Goal: Use online tool/utility

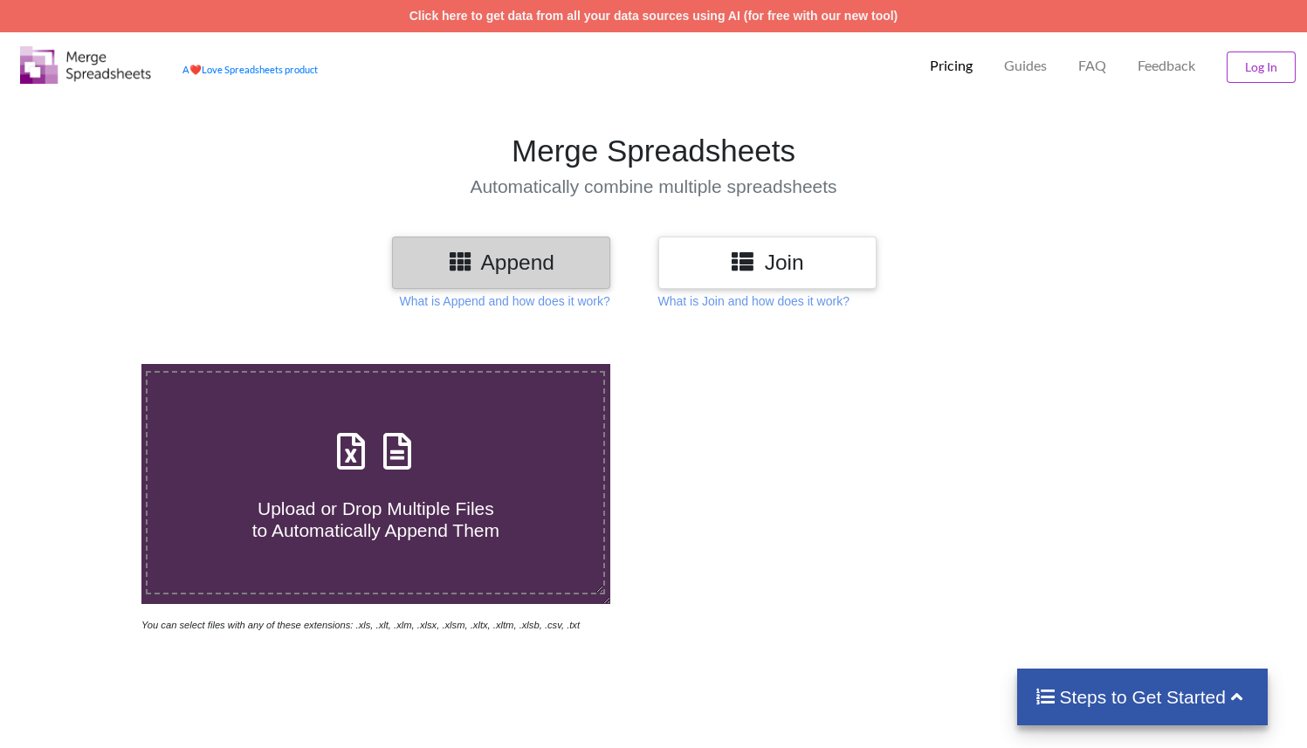
click at [422, 434] on span at bounding box center [375, 452] width 93 height 41
click at [89, 364] on input "Upload or Drop Multiple Files to Automatically Append Them" at bounding box center [89, 364] width 0 height 0
type input "C:\fakepath\aWqhn8E.xlsx"
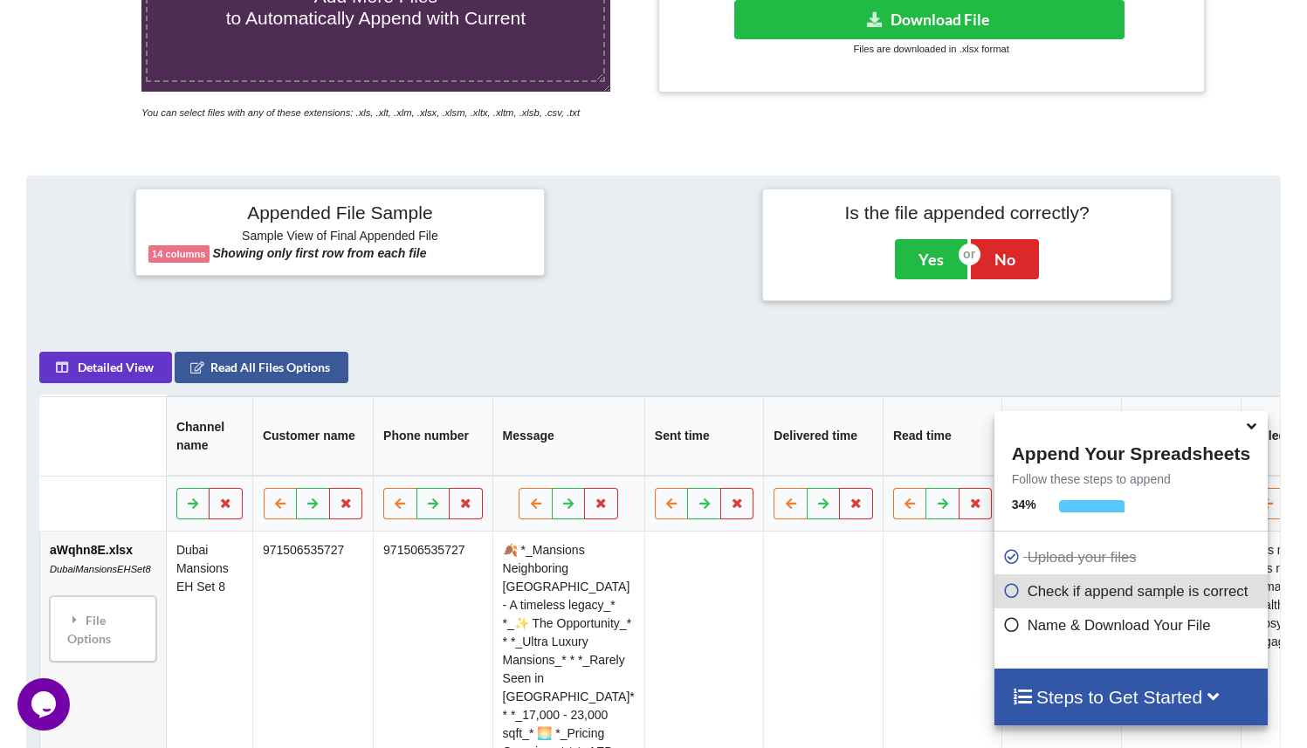
scroll to position [515, 0]
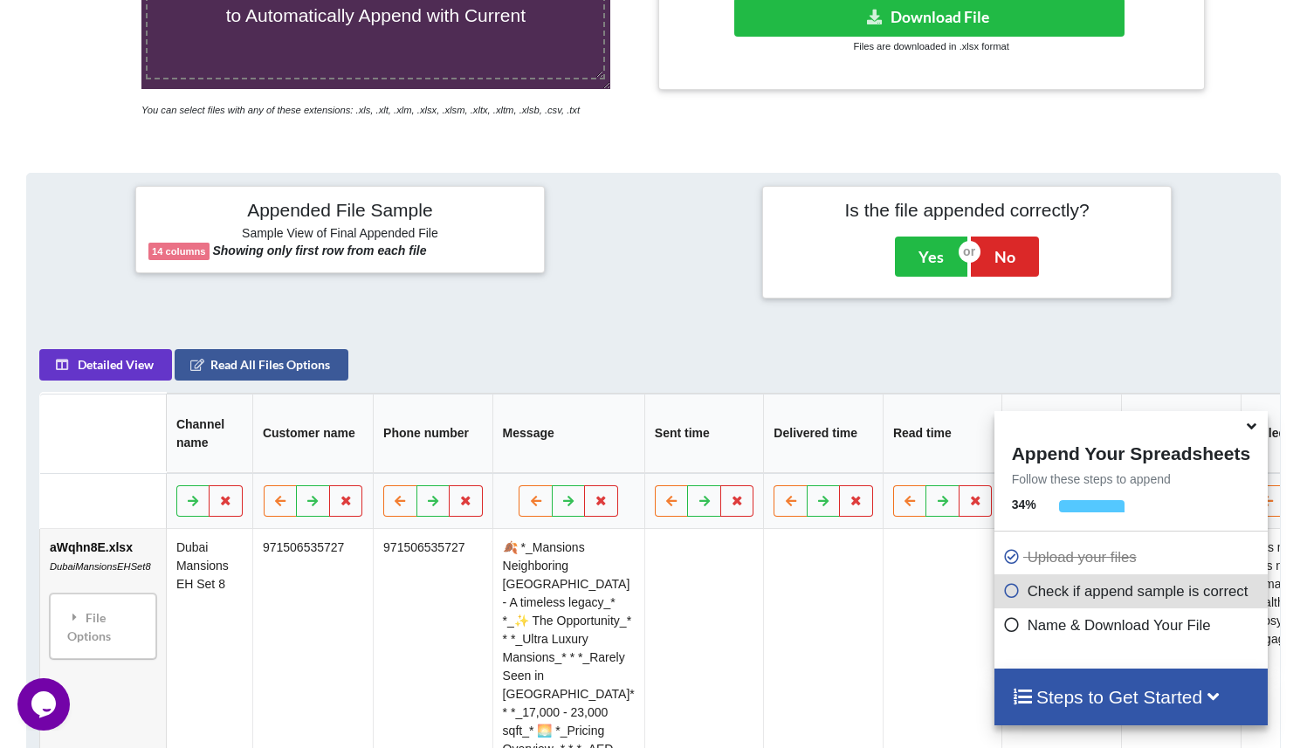
click at [1019, 623] on span at bounding box center [1015, 625] width 24 height 17
click at [1009, 624] on icon at bounding box center [1011, 622] width 17 height 15
click at [1008, 595] on icon at bounding box center [1011, 588] width 17 height 15
click at [1061, 691] on h4 "Steps to Get Started" at bounding box center [1131, 697] width 238 height 22
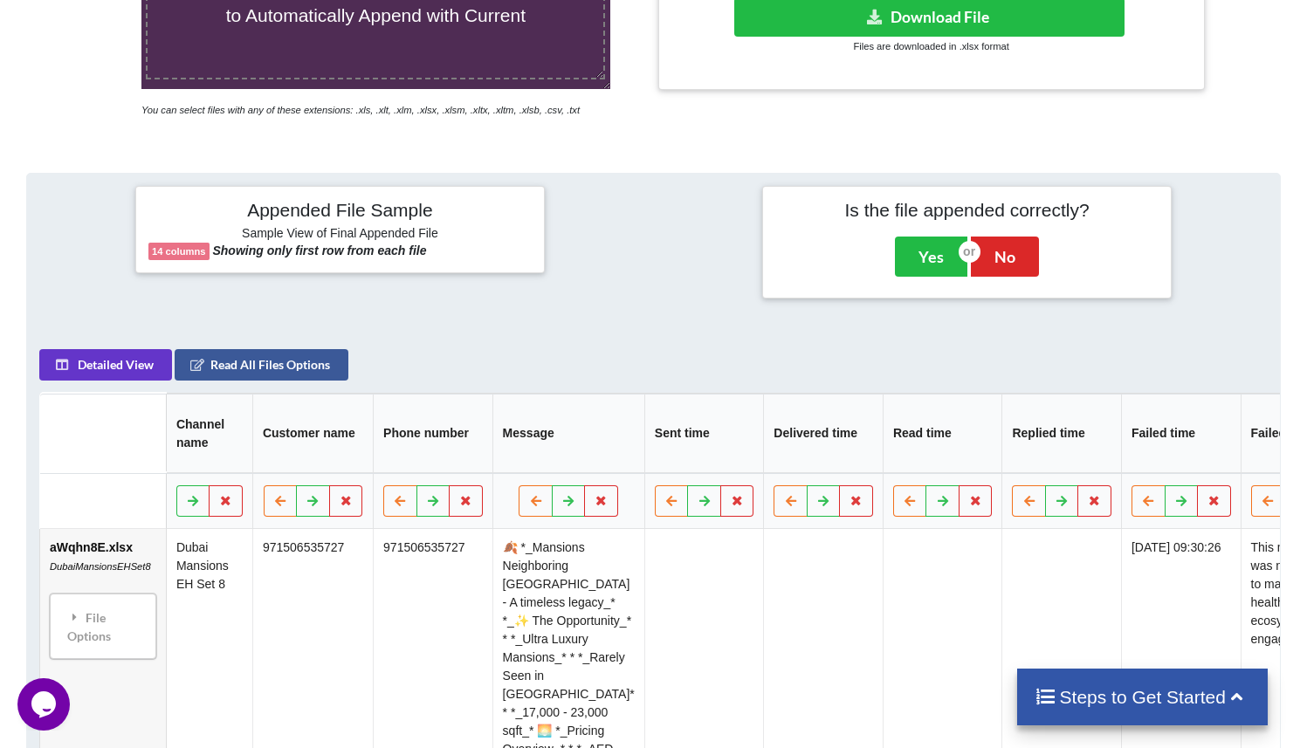
click at [1060, 691] on h4 "Steps to Get Started" at bounding box center [1143, 697] width 216 height 22
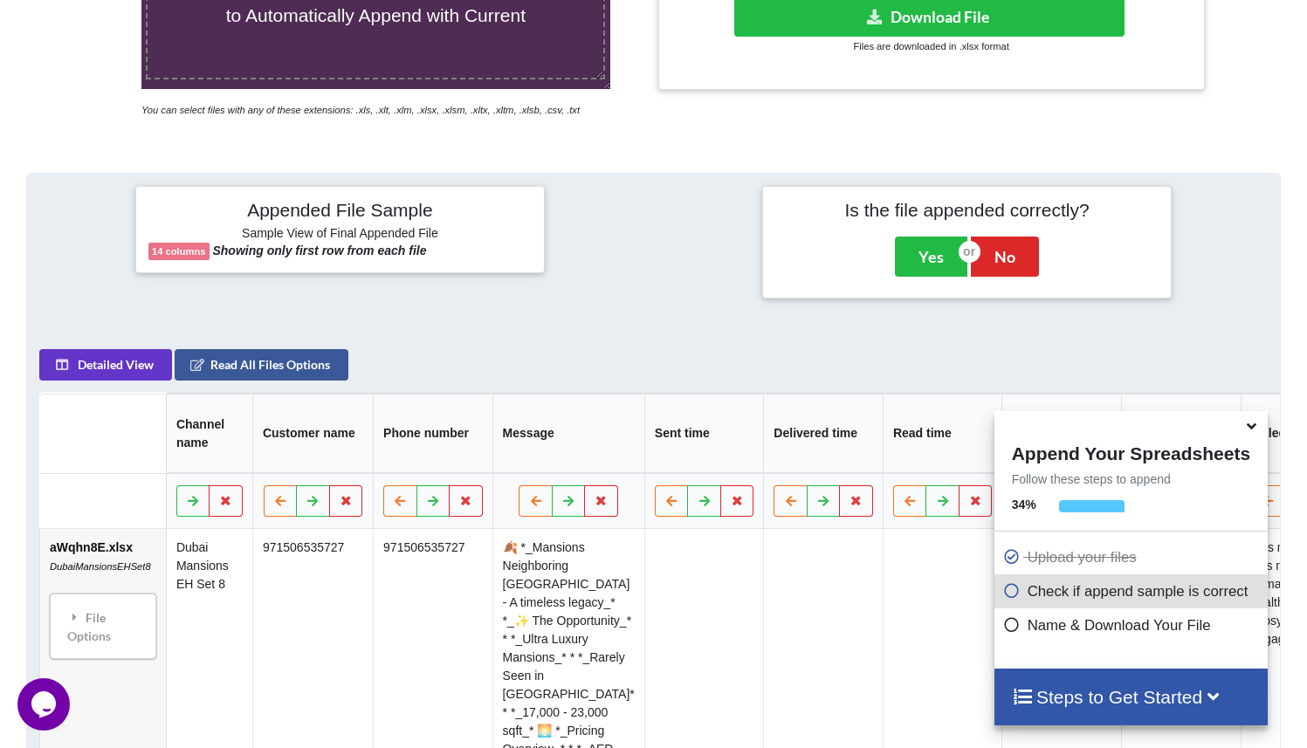
click at [956, 603] on td at bounding box center [943, 723] width 120 height 386
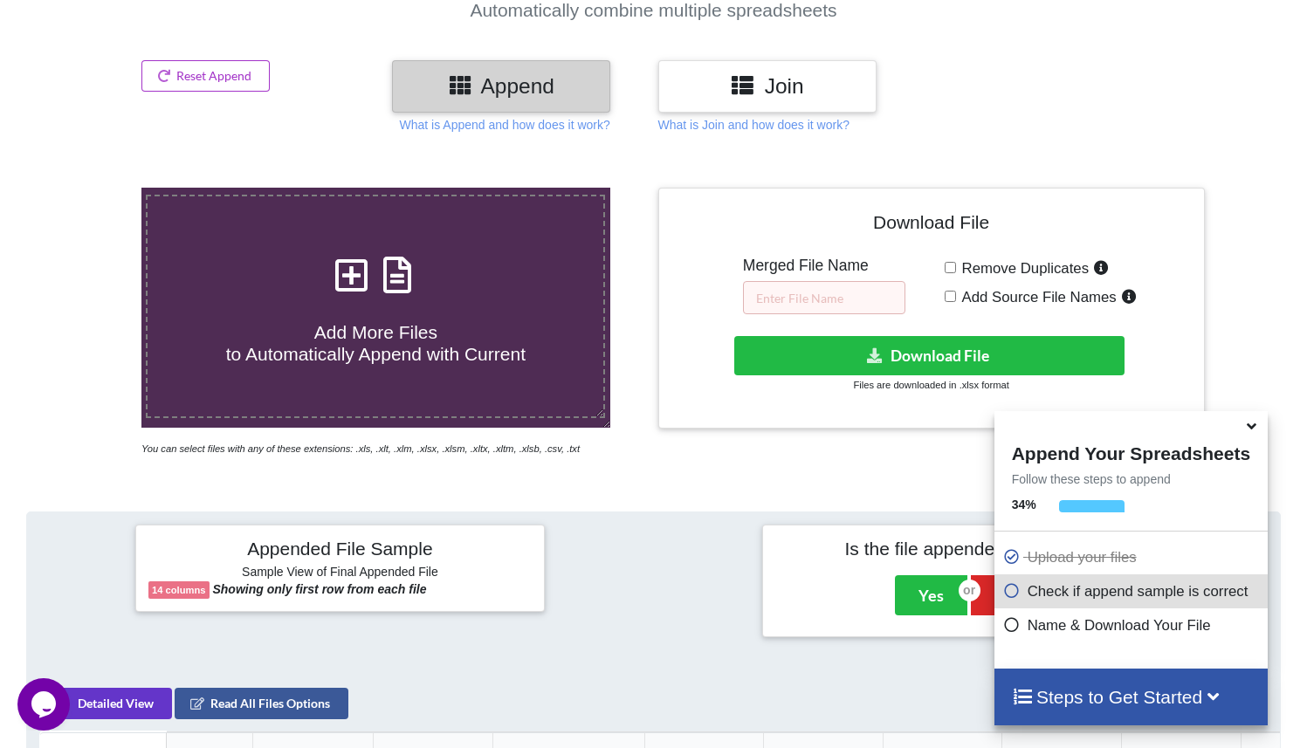
scroll to position [178, 0]
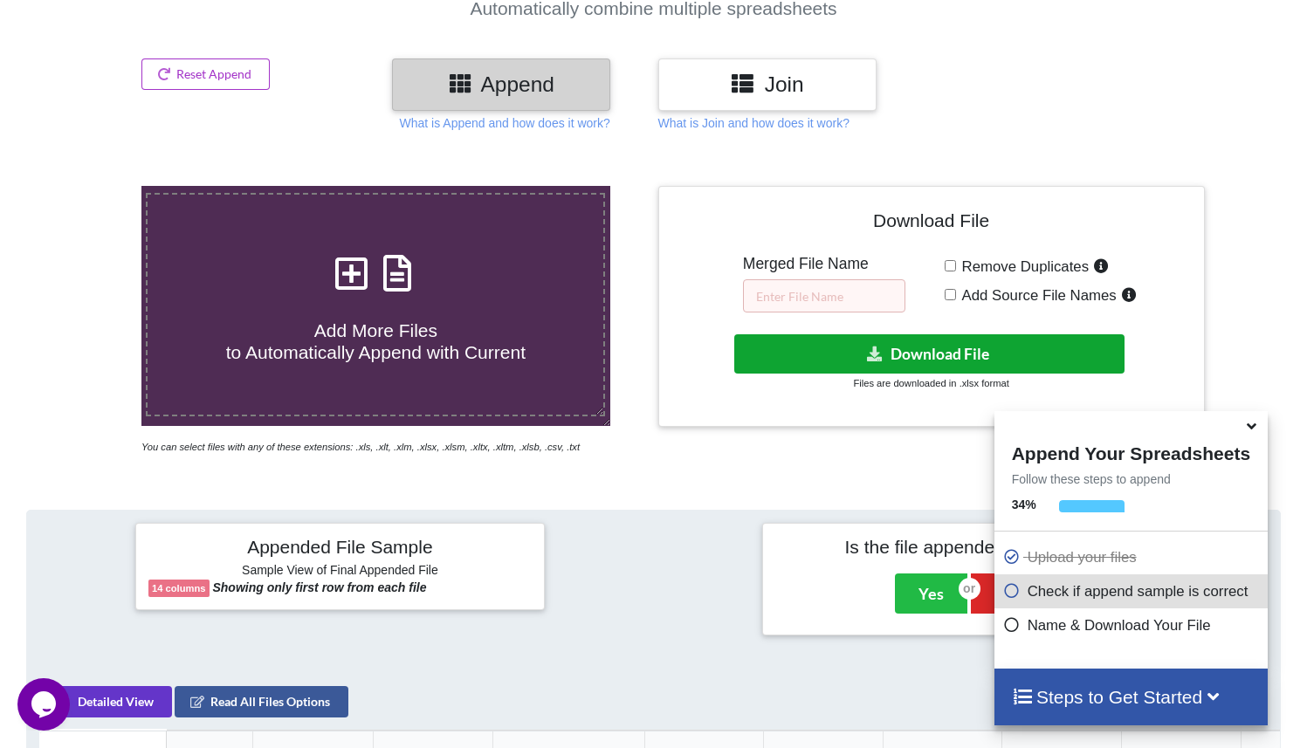
click at [986, 355] on button "Download File" at bounding box center [929, 353] width 390 height 39
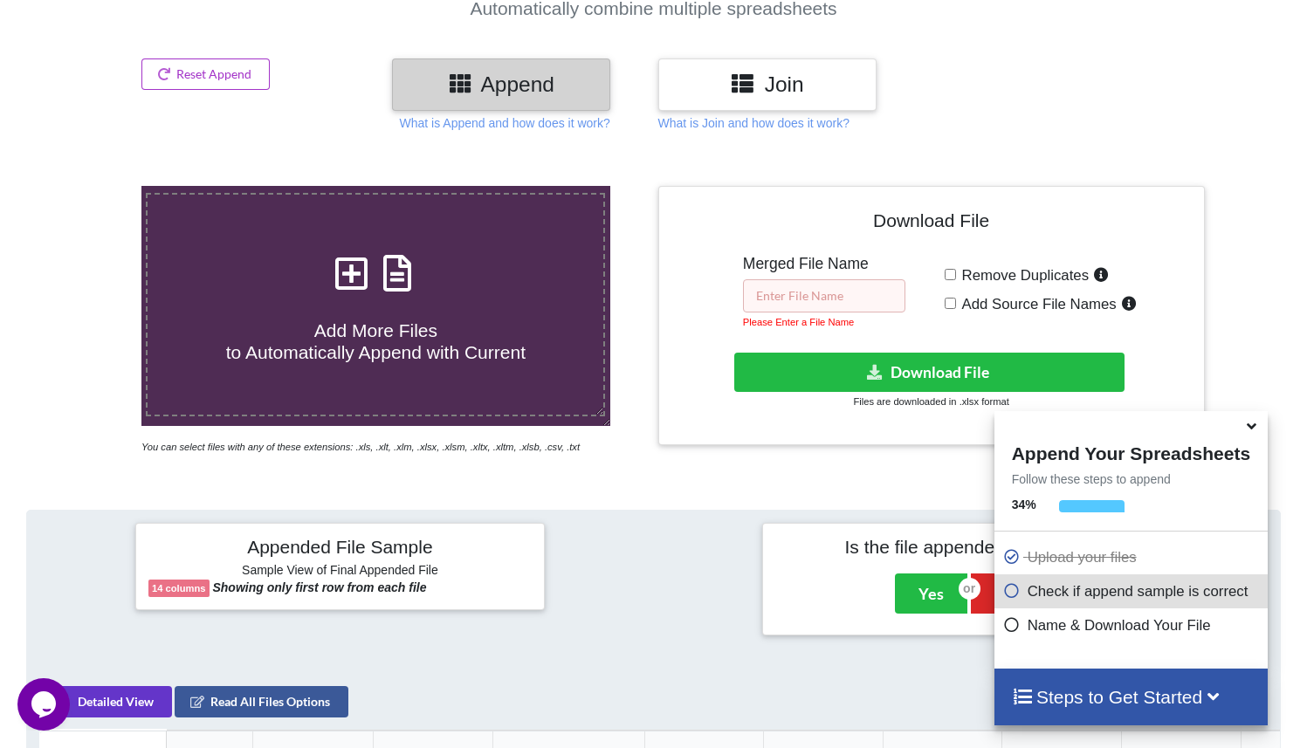
click at [871, 286] on input "text" at bounding box center [824, 295] width 162 height 33
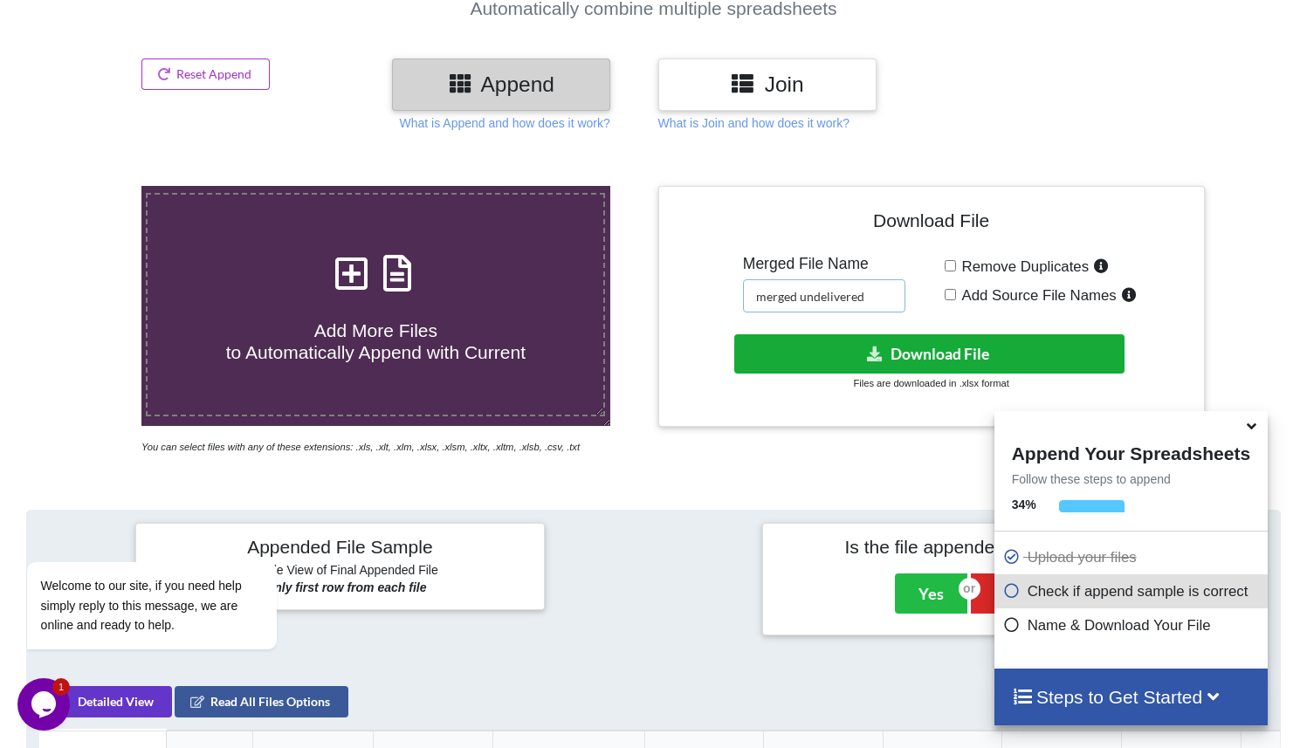
type input "merged undelivered"
click at [885, 360] on button "Download File" at bounding box center [929, 353] width 390 height 39
